Goal: Task Accomplishment & Management: Complete application form

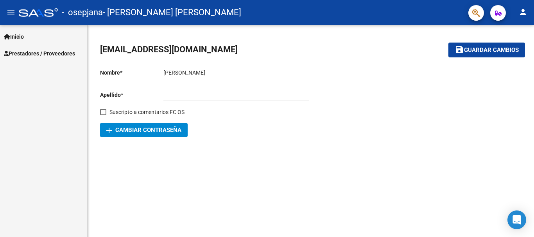
click at [75, 55] on span "Prestadores / Proveedores" at bounding box center [39, 53] width 71 height 9
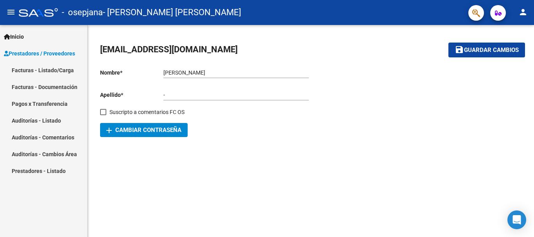
click at [65, 69] on link "Facturas - Listado/Carga" at bounding box center [43, 70] width 87 height 17
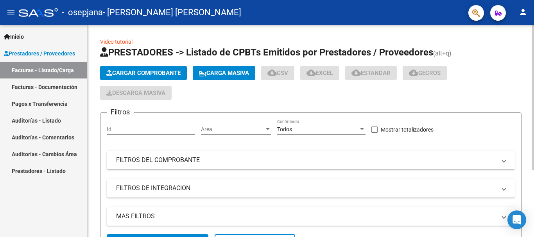
click at [145, 68] on button "Cargar Comprobante" at bounding box center [143, 73] width 87 height 14
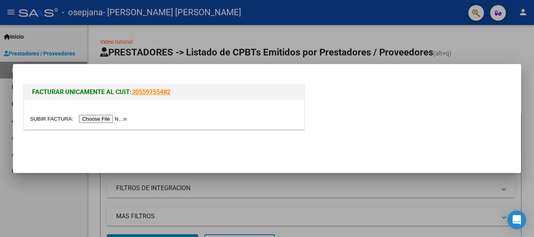
click at [116, 118] on input "file" at bounding box center [79, 119] width 99 height 8
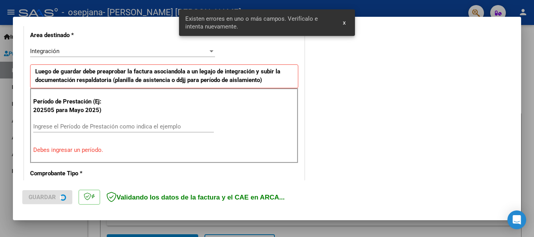
scroll to position [181, 0]
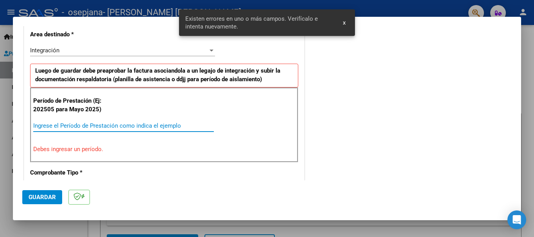
click at [117, 128] on input "Ingrese el Período de Prestación como indica el ejemplo" at bounding box center [123, 125] width 181 height 7
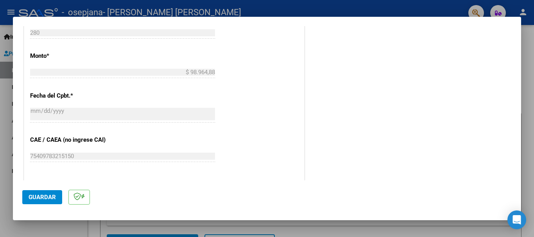
scroll to position [454, 0]
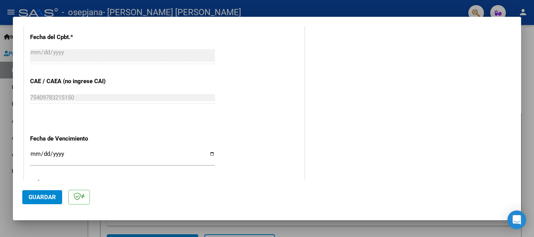
type input "202509"
click at [33, 156] on input "Ingresar la fecha" at bounding box center [122, 157] width 185 height 13
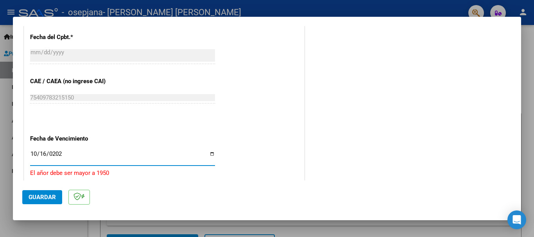
type input "[DATE]"
click at [45, 199] on span "Guardar" at bounding box center [42, 197] width 27 height 7
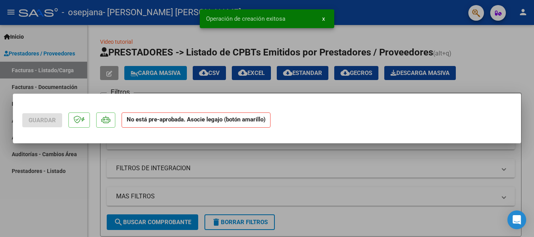
scroll to position [0, 0]
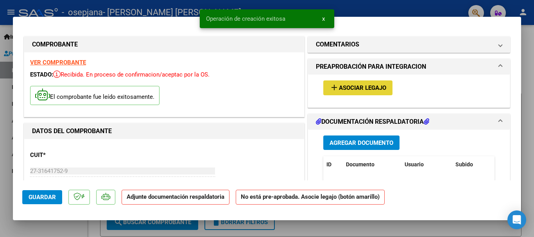
click at [359, 94] on button "add Asociar Legajo" at bounding box center [357, 88] width 69 height 14
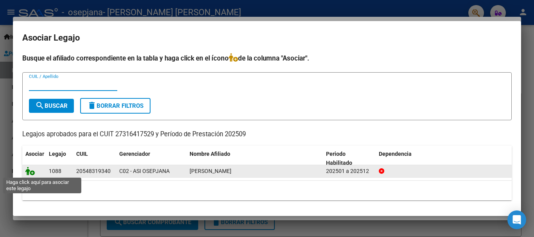
click at [34, 172] on icon at bounding box center [29, 171] width 9 height 9
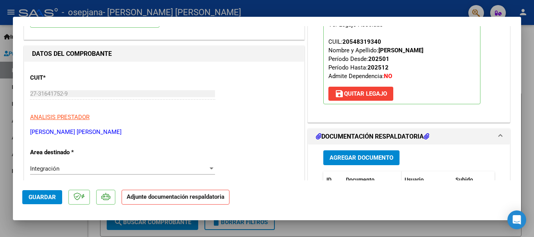
scroll to position [78, 0]
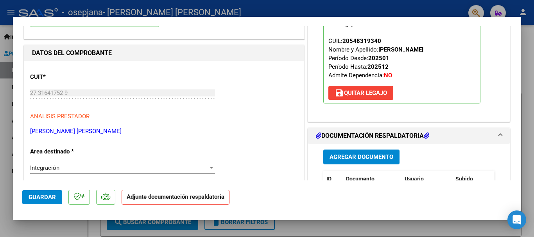
click at [372, 159] on span "Agregar Documento" at bounding box center [362, 157] width 64 height 7
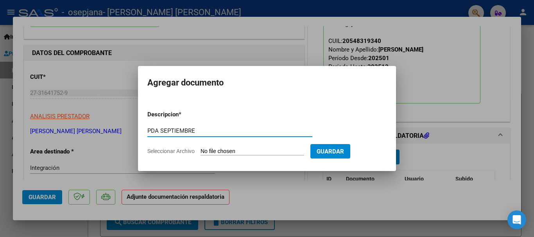
type input "PDA SEPTIEMBRE"
click at [235, 150] on input "Seleccionar Archivo" at bounding box center [253, 151] width 104 height 7
type input "C:\fakepath\pda psp sept [PERSON_NAME].pdf"
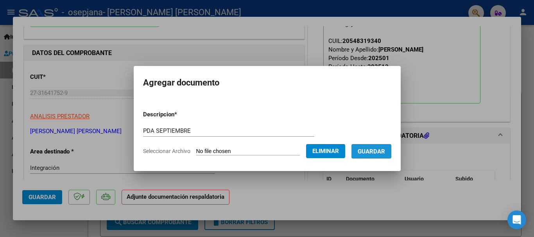
click at [377, 150] on span "Guardar" at bounding box center [371, 151] width 27 height 7
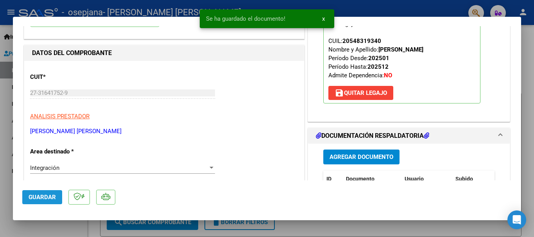
click at [47, 198] on span "Guardar" at bounding box center [42, 197] width 27 height 7
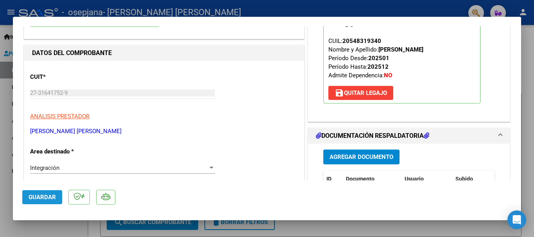
click at [49, 193] on button "Guardar" at bounding box center [42, 197] width 40 height 14
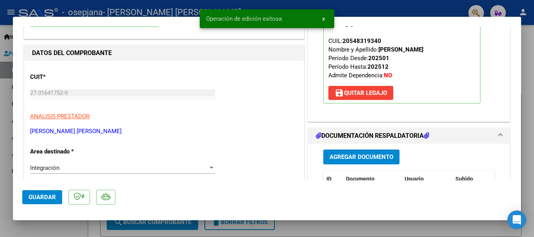
click at [0, 167] on div at bounding box center [267, 118] width 534 height 237
type input "$ 0,00"
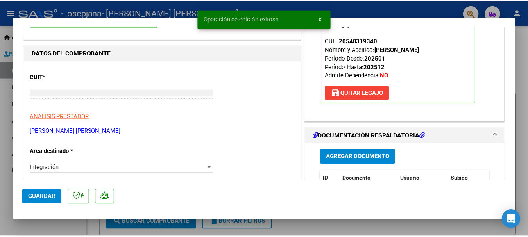
scroll to position [83, 0]
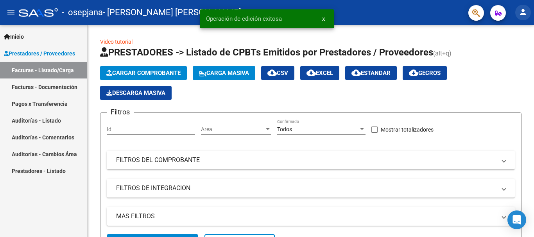
click at [519, 13] on mat-icon "person" at bounding box center [522, 11] width 9 height 9
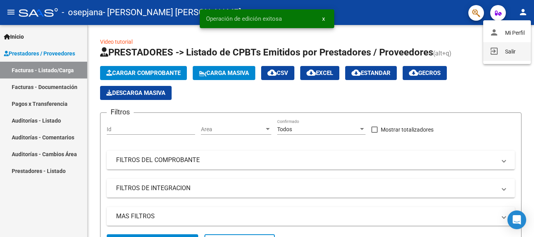
click at [504, 56] on button "exit_to_app Salir" at bounding box center [507, 51] width 48 height 19
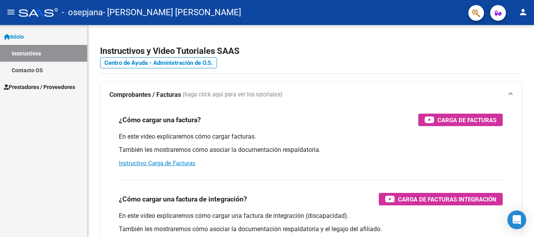
click at [33, 36] on link "Inicio" at bounding box center [43, 36] width 87 height 17
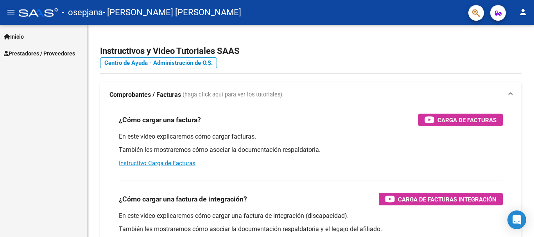
click at [56, 56] on span "Prestadores / Proveedores" at bounding box center [39, 53] width 71 height 9
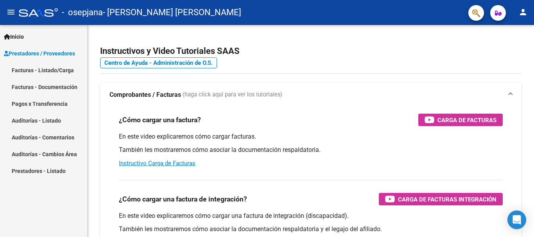
click at [49, 70] on link "Facturas - Listado/Carga" at bounding box center [43, 70] width 87 height 17
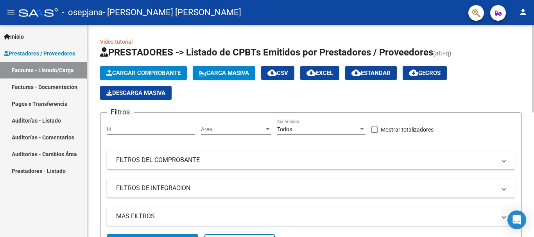
click at [158, 75] on span "Cargar Comprobante" at bounding box center [143, 73] width 74 height 7
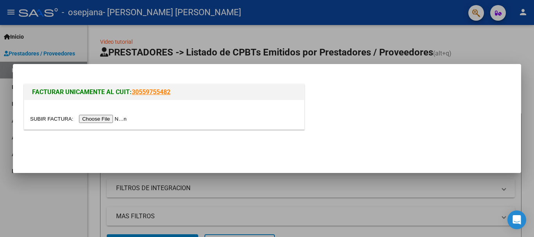
click at [106, 121] on input "file" at bounding box center [79, 119] width 99 height 8
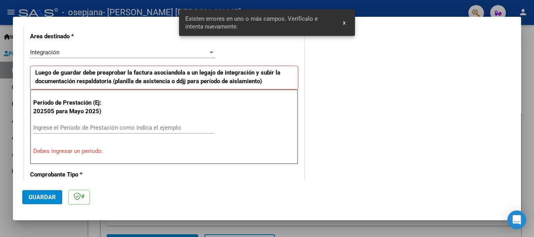
scroll to position [181, 0]
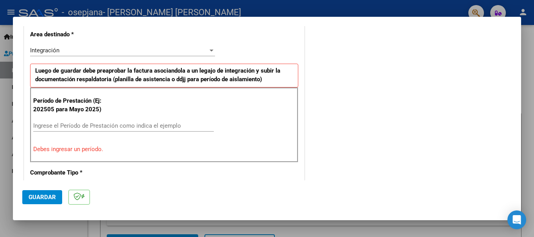
click at [96, 125] on input "Ingrese el Período de Prestación como indica el ejemplo" at bounding box center [123, 125] width 181 height 7
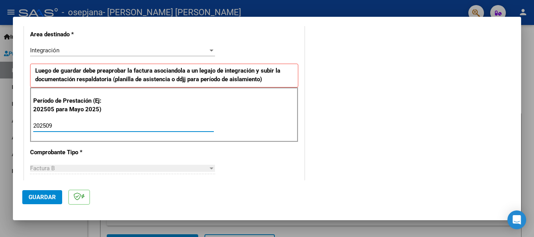
type input "202509"
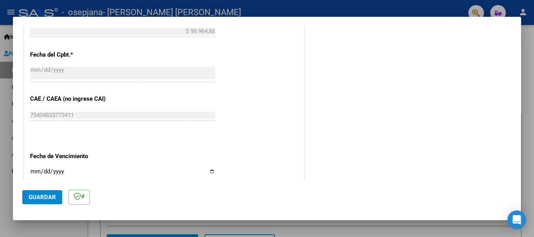
scroll to position [454, 0]
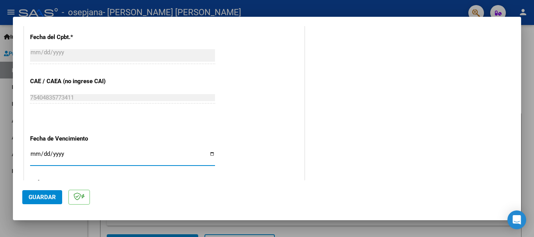
click at [34, 151] on input "Ingresar la fecha" at bounding box center [122, 157] width 185 height 13
type input "[DATE]"
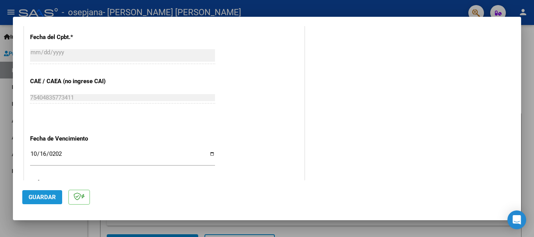
click at [47, 201] on span "Guardar" at bounding box center [42, 197] width 27 height 7
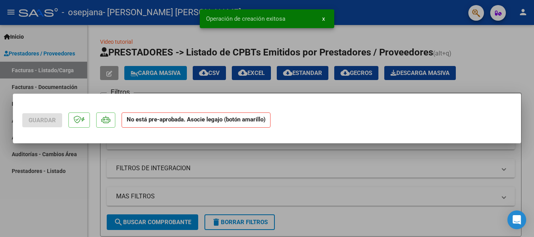
scroll to position [0, 0]
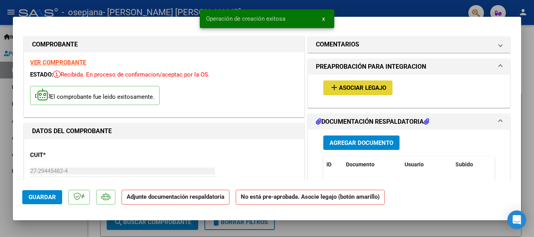
click at [353, 87] on span "Asociar Legajo" at bounding box center [362, 88] width 47 height 7
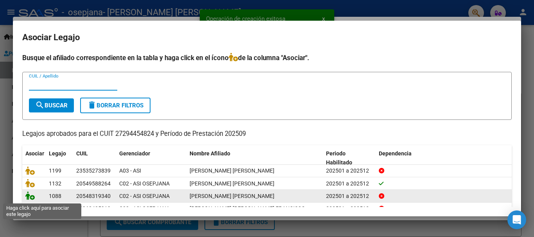
click at [32, 195] on icon at bounding box center [29, 196] width 9 height 9
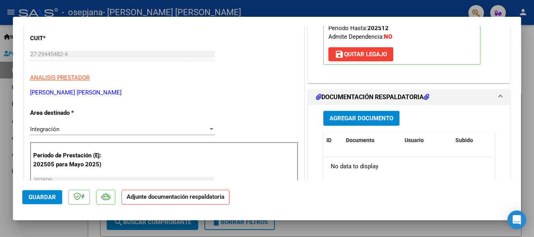
scroll to position [117, 0]
click at [365, 124] on button "Agregar Documento" at bounding box center [361, 118] width 76 height 14
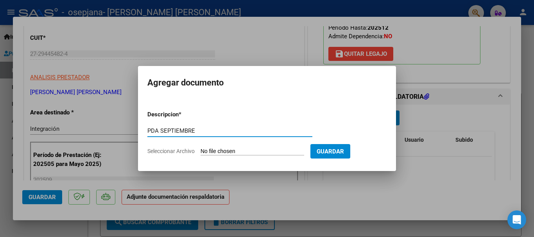
type input "PDA SEPTIEMBRE"
click at [223, 150] on input "Seleccionar Archivo" at bounding box center [253, 151] width 104 height 7
type input "C:\fakepath\pda Toloza to sept.pdf"
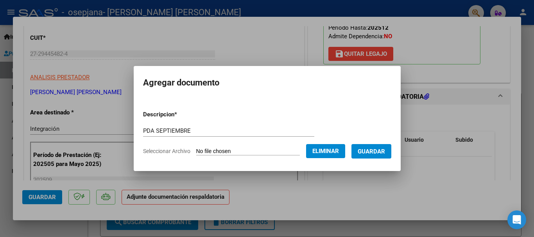
click at [374, 159] on form "Descripcion * PDA SEPTIEMBRE Escriba aquí una descripcion Seleccionar Archivo E…" at bounding box center [267, 132] width 248 height 57
click at [377, 155] on button "Guardar" at bounding box center [371, 151] width 40 height 14
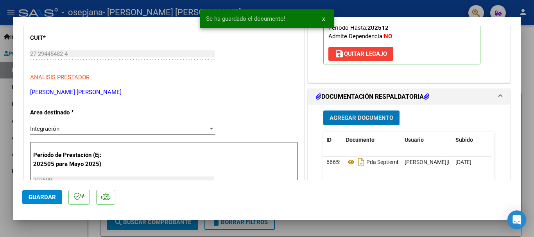
drag, startPoint x: 508, startPoint y: 170, endPoint x: 475, endPoint y: 195, distance: 41.2
drag, startPoint x: 475, startPoint y: 195, endPoint x: 37, endPoint y: 199, distance: 438.6
click at [37, 199] on span "Guardar" at bounding box center [42, 197] width 27 height 7
click at [39, 194] on span "Guardar" at bounding box center [42, 197] width 27 height 7
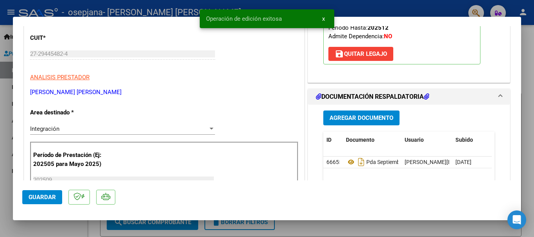
click at [39, 194] on span "Guardar" at bounding box center [42, 197] width 27 height 7
click at [0, 99] on div at bounding box center [267, 118] width 534 height 237
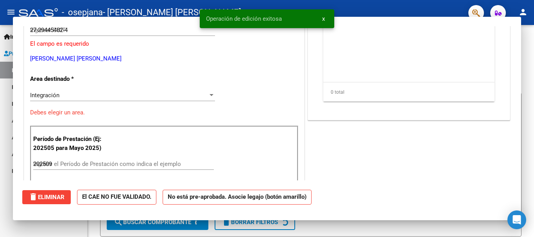
type input "$ 0,00"
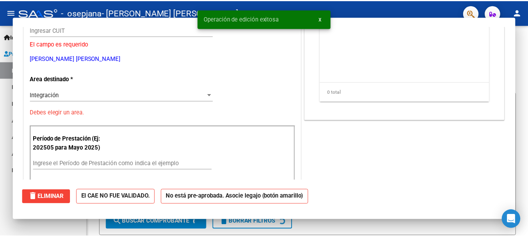
scroll to position [93, 0]
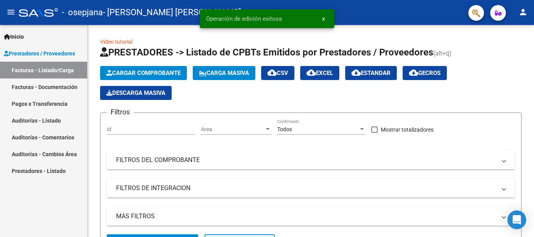
click at [526, 12] on mat-icon "person" at bounding box center [522, 11] width 9 height 9
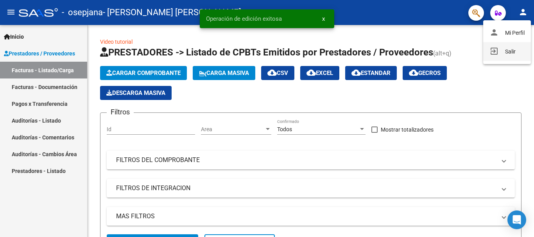
click at [500, 57] on button "exit_to_app Salir" at bounding box center [507, 51] width 48 height 19
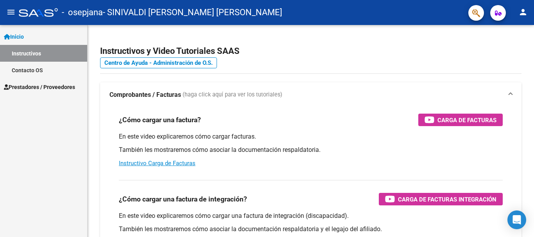
click at [46, 86] on span "Prestadores / Proveedores" at bounding box center [39, 87] width 71 height 9
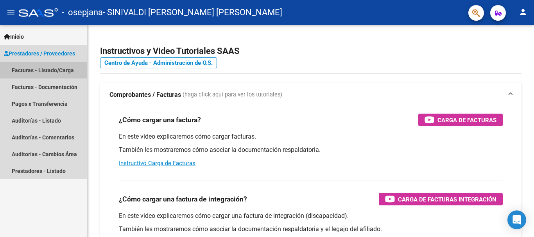
click at [55, 67] on link "Facturas - Listado/Carga" at bounding box center [43, 70] width 87 height 17
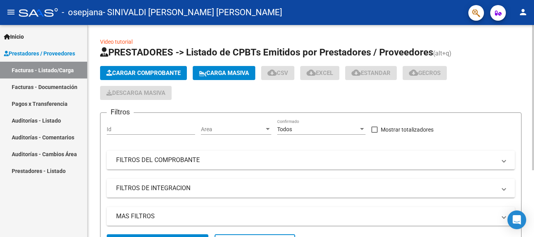
click at [154, 78] on button "Cargar Comprobante" at bounding box center [143, 73] width 87 height 14
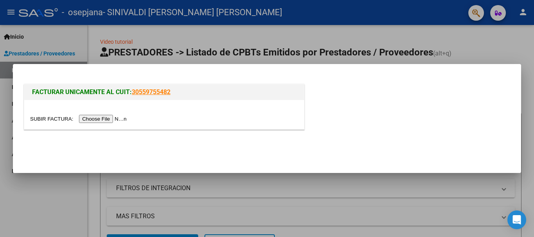
click at [99, 120] on input "file" at bounding box center [79, 119] width 99 height 8
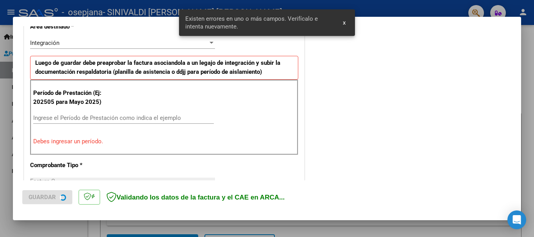
scroll to position [181, 0]
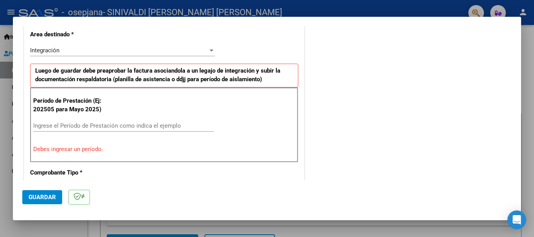
click at [84, 127] on input "Ingrese el Período de Prestación como indica el ejemplo" at bounding box center [123, 125] width 181 height 7
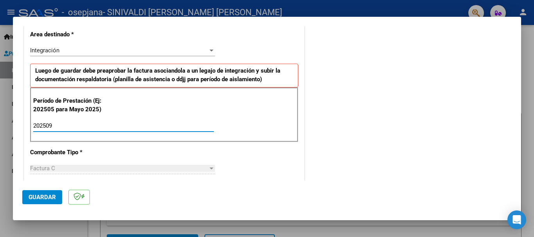
type input "202509"
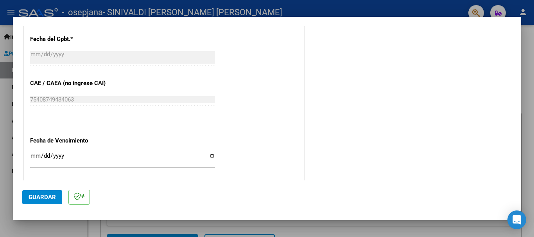
scroll to position [454, 0]
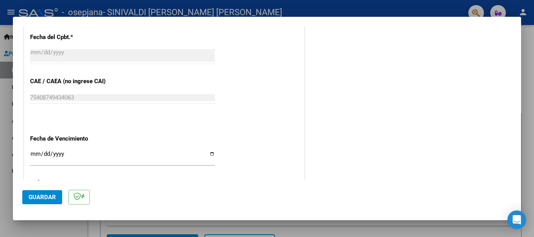
click at [34, 158] on input "Ingresar la fecha" at bounding box center [122, 157] width 185 height 13
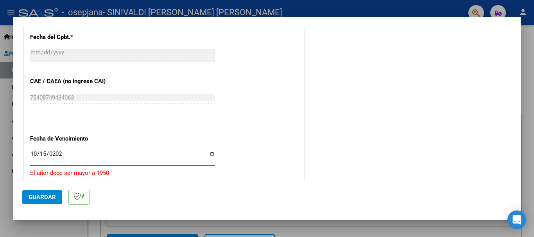
type input "2025-10-15"
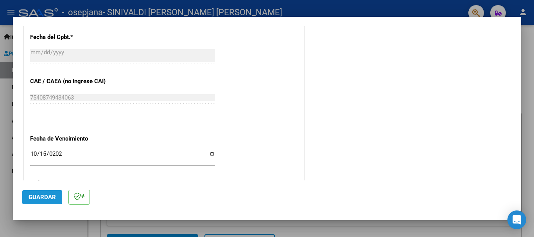
click at [38, 194] on span "Guardar" at bounding box center [42, 197] width 27 height 7
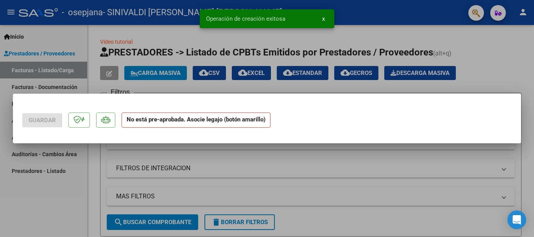
scroll to position [0, 0]
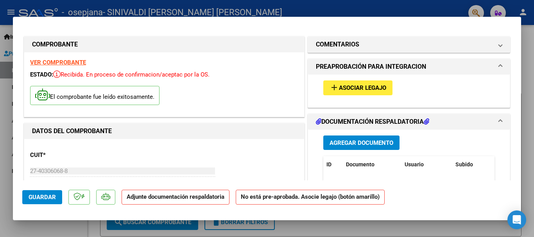
click at [343, 90] on span "Asociar Legajo" at bounding box center [362, 88] width 47 height 7
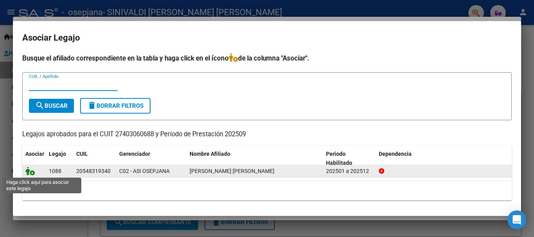
click at [27, 175] on icon at bounding box center [29, 171] width 9 height 9
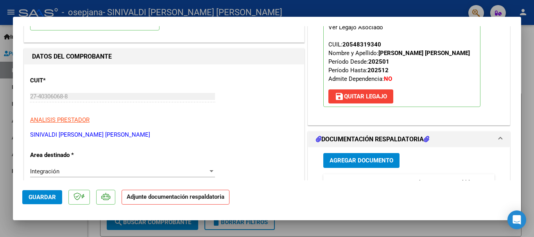
scroll to position [78, 0]
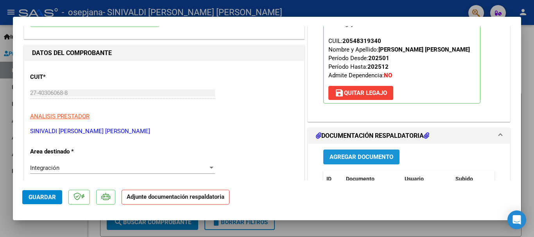
click at [355, 152] on button "Agregar Documento" at bounding box center [361, 157] width 76 height 14
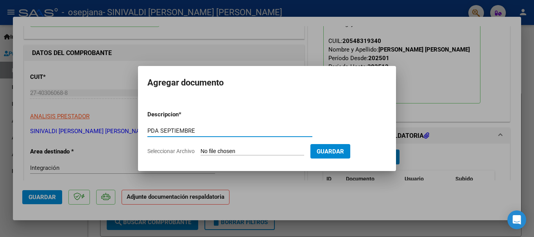
type input "PDA SEPTIEMBRE"
click at [253, 150] on input "Seleccionar Archivo" at bounding box center [253, 151] width 104 height 7
type input "C:\fakepath\pda Toloza Psi sept.pdf"
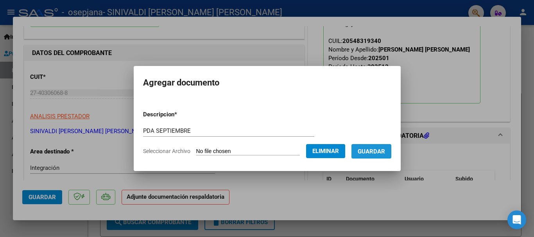
click at [379, 156] on button "Guardar" at bounding box center [371, 151] width 40 height 14
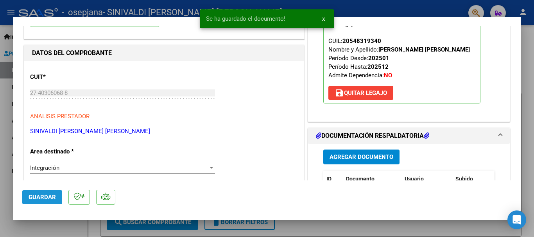
click at [36, 198] on span "Guardar" at bounding box center [42, 197] width 27 height 7
